Goal: Task Accomplishment & Management: Complete application form

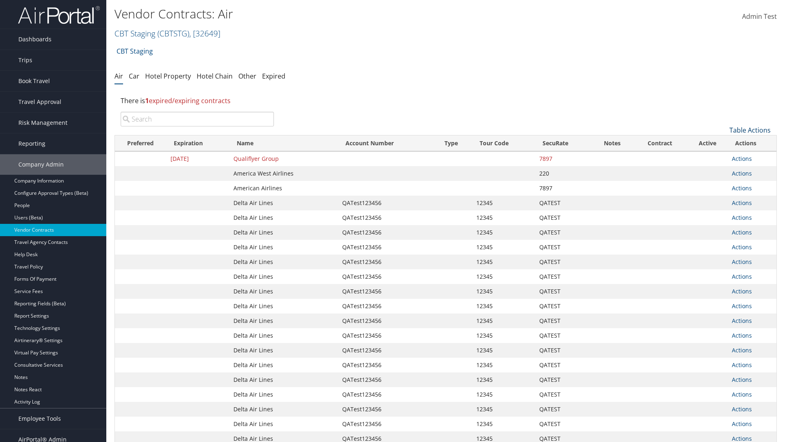
click at [750, 130] on link "Table Actions" at bounding box center [750, 130] width 41 height 9
click at [723, 143] on link "Create New Contract" at bounding box center [723, 143] width 108 height 14
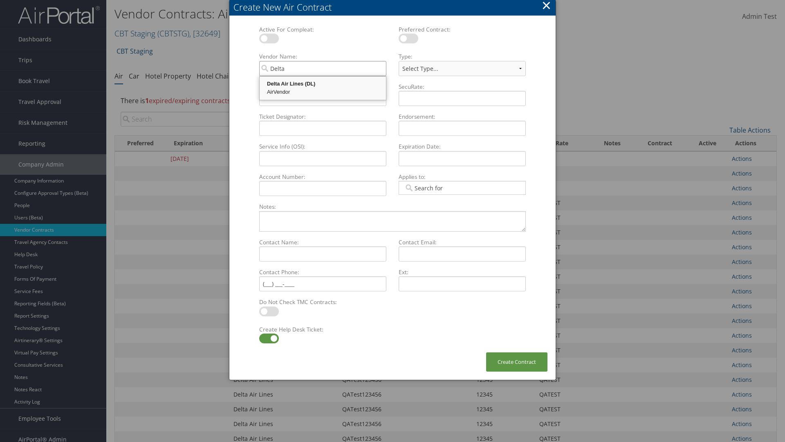
type input "Delta Air Lines"
select select "[object Object]"
type input "Delta Air Lines"
type input "QATest123456"
type input "12345"
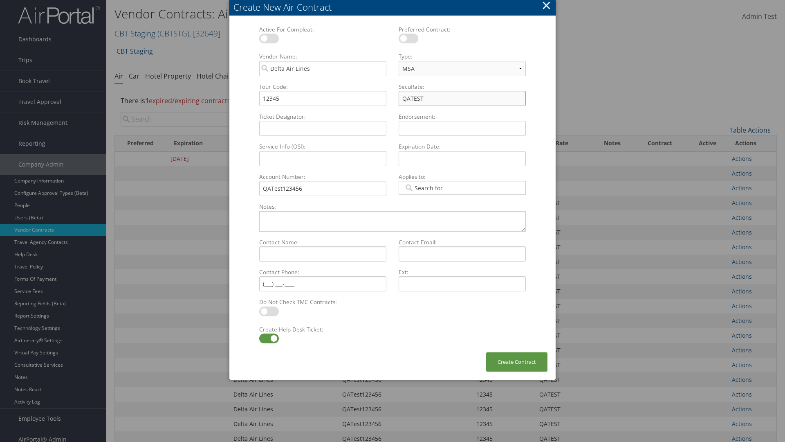
type input "QATEST"
click at [269, 338] on label at bounding box center [269, 338] width 20 height 10
click at [269, 338] on input "checkbox" at bounding box center [265, 339] width 5 height 5
checkbox input "false"
type textarea "QA Testing"
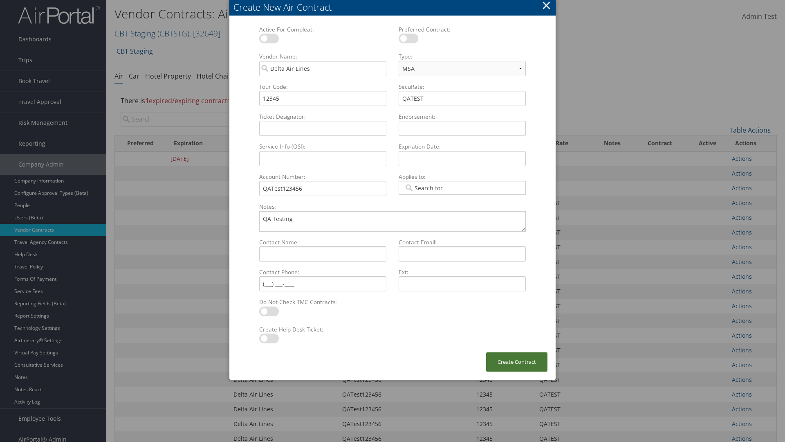
click at [517, 362] on button "Create Contract" at bounding box center [516, 361] width 61 height 19
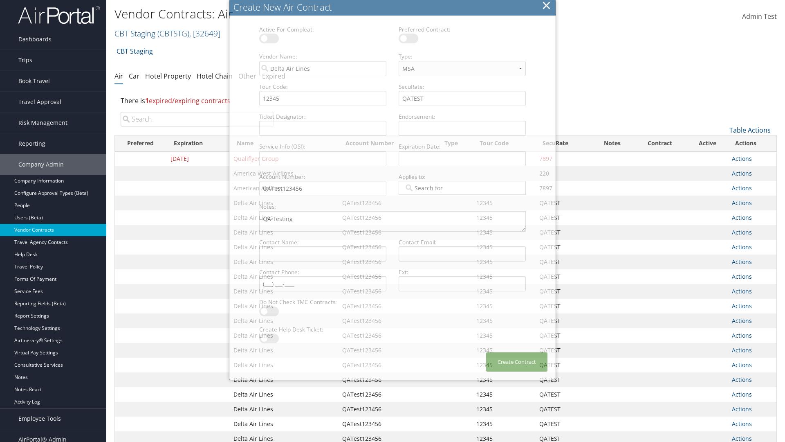
click at [197, 119] on input "search" at bounding box center [197, 119] width 153 height 15
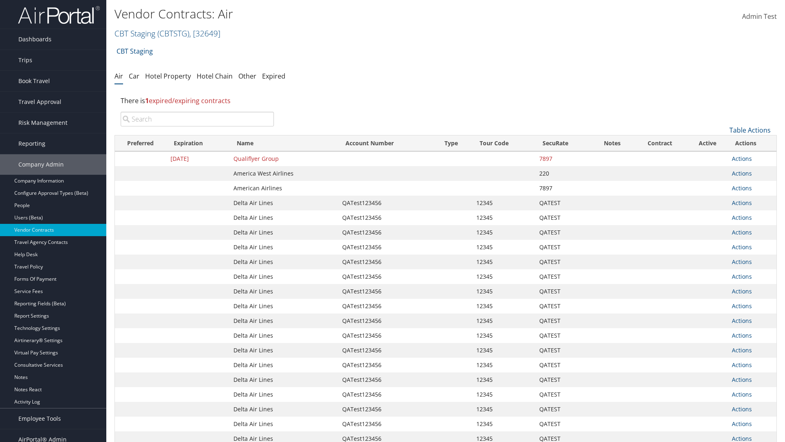
type input "QATest123456"
